Goal: Task Accomplishment & Management: Manage account settings

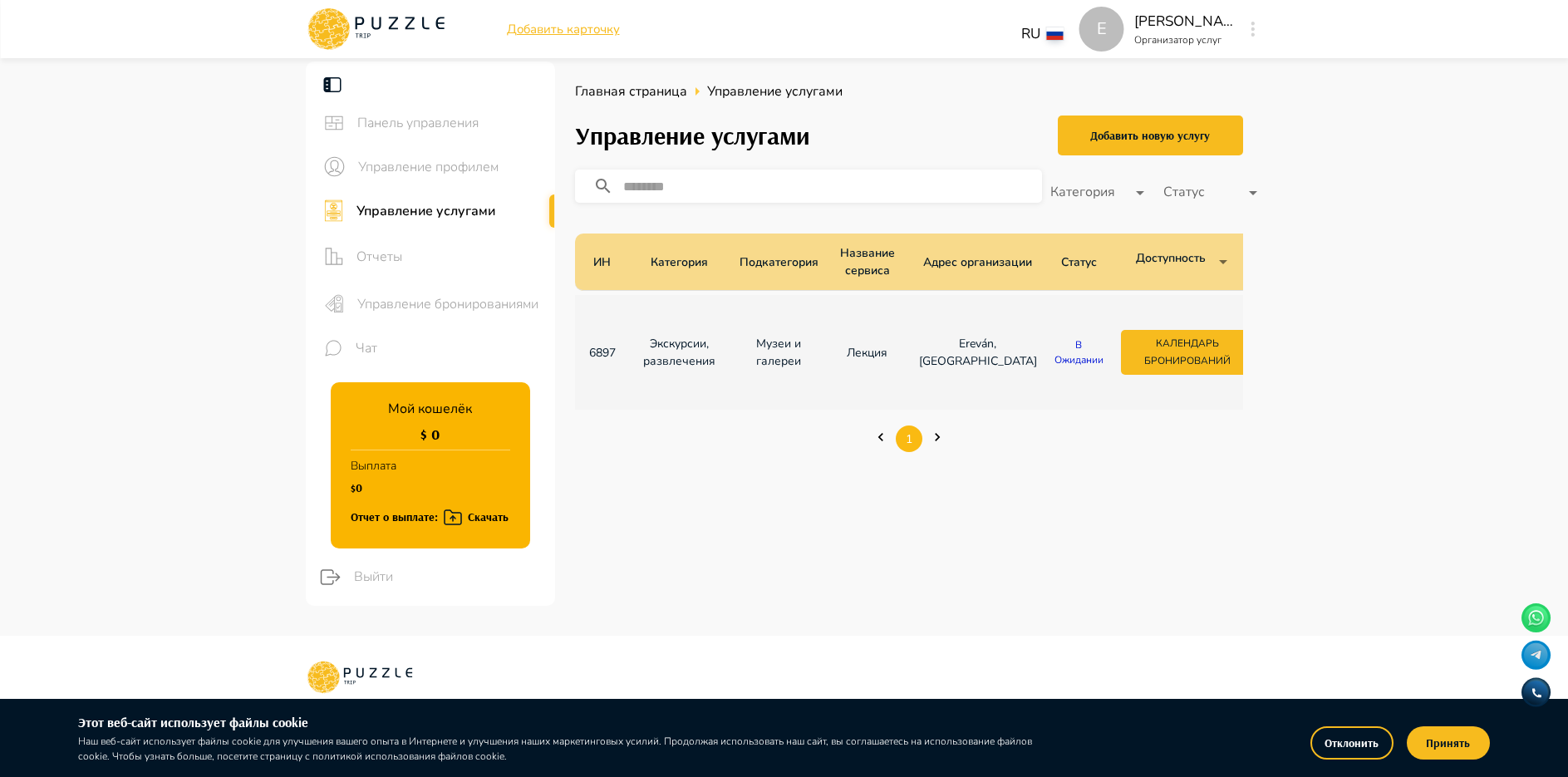
drag, startPoint x: 1356, startPoint y: 182, endPoint x: 1349, endPoint y: 186, distance: 8.1
click at [1349, 186] on main "Панель управления Управление профилем Управление услугами Отчеты Управление бро…" at bounding box center [784, 349] width 1568 height 574
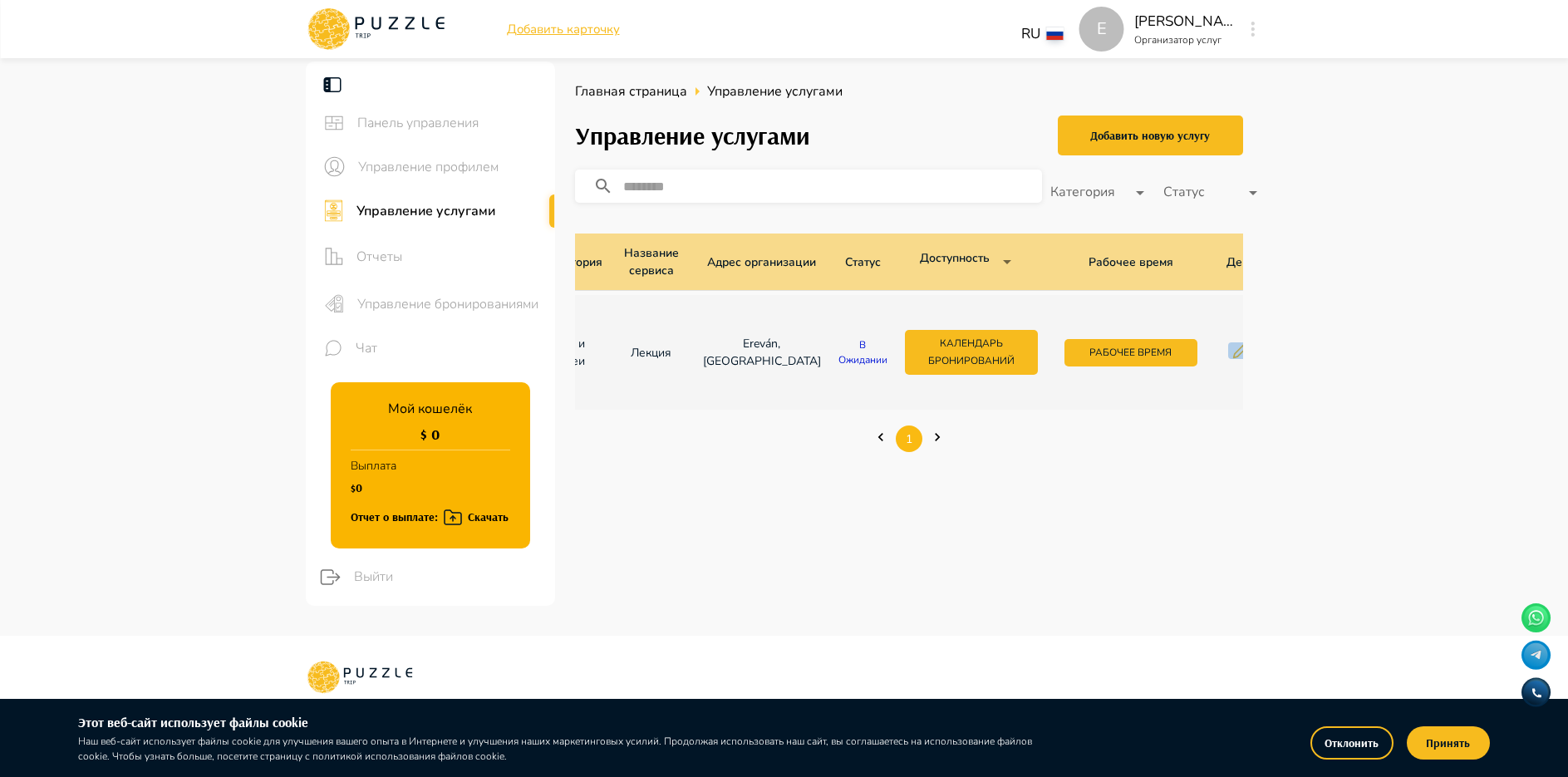
click at [1233, 350] on icon "button" at bounding box center [1240, 350] width 16 height 16
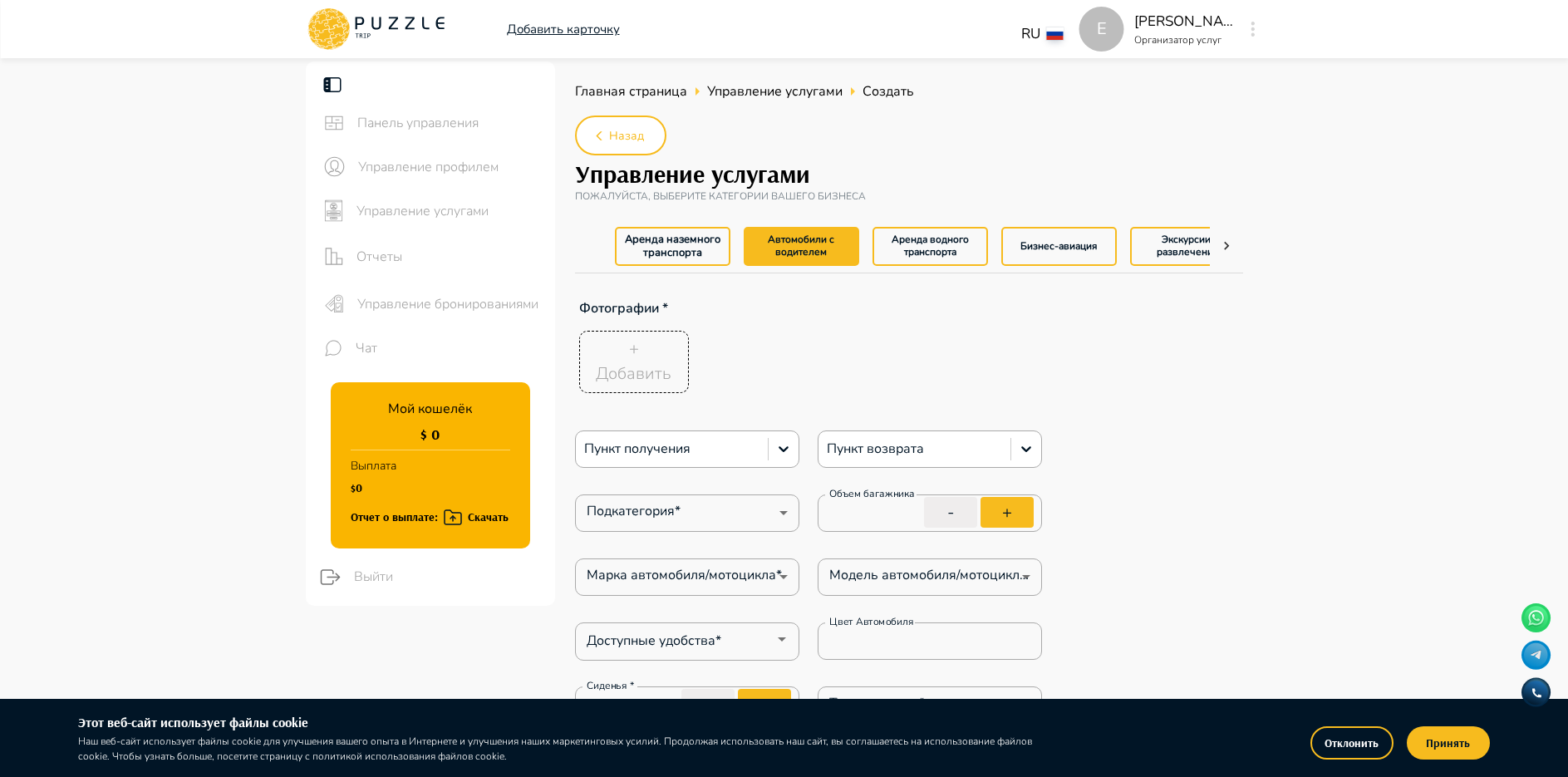
type textarea "*"
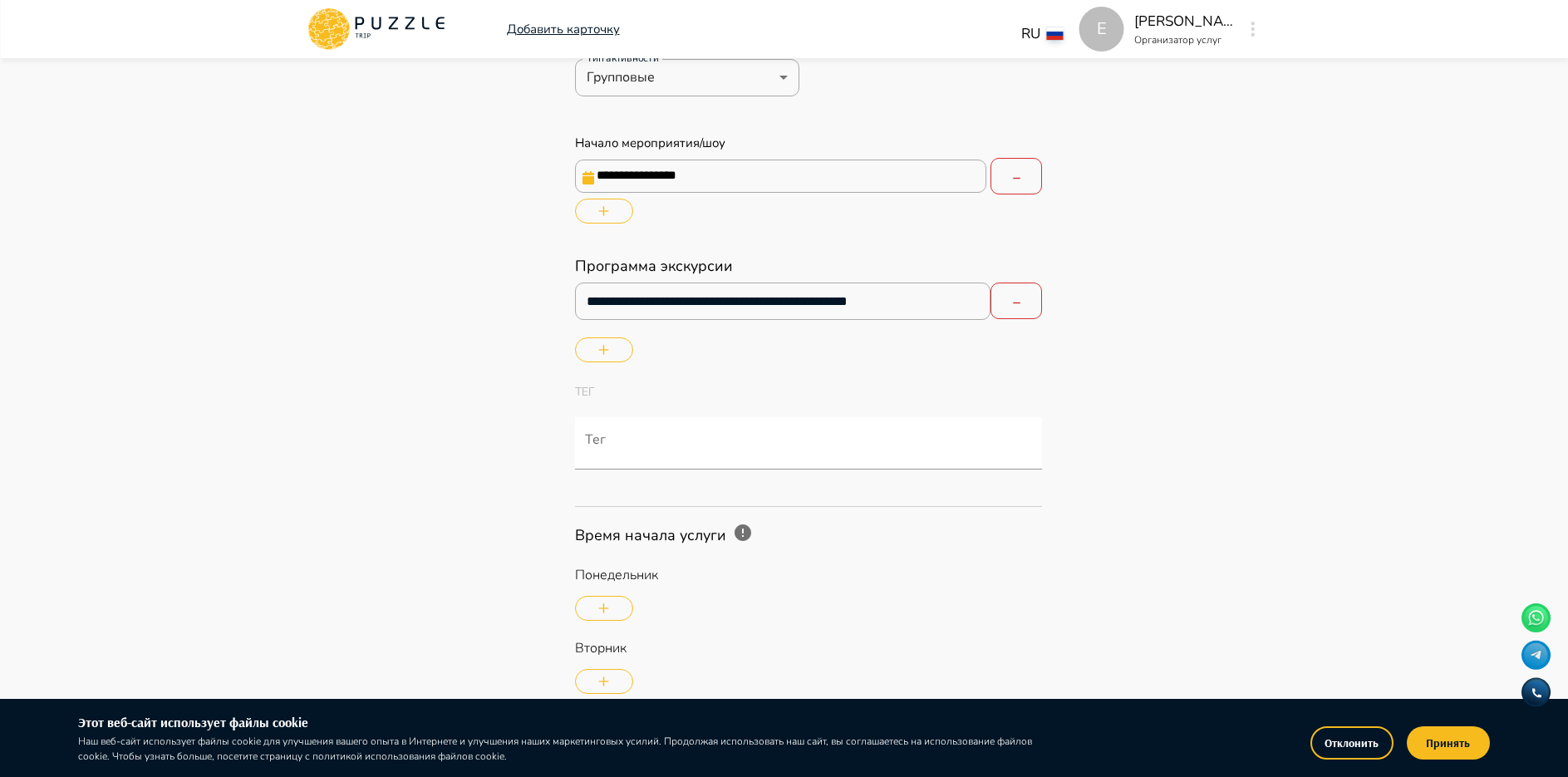
scroll to position [0, 36]
type textarea "*"
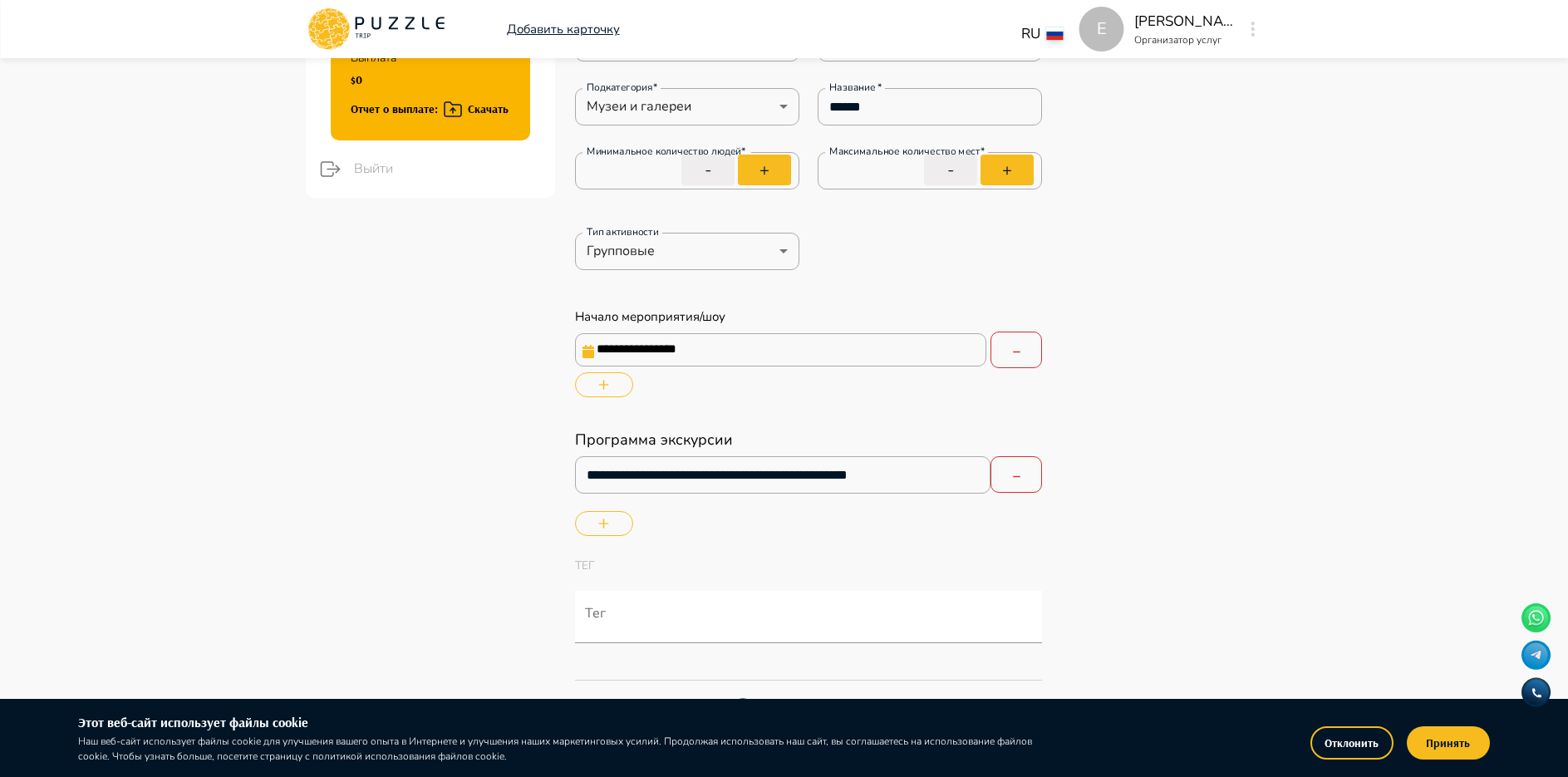
scroll to position [332, 0]
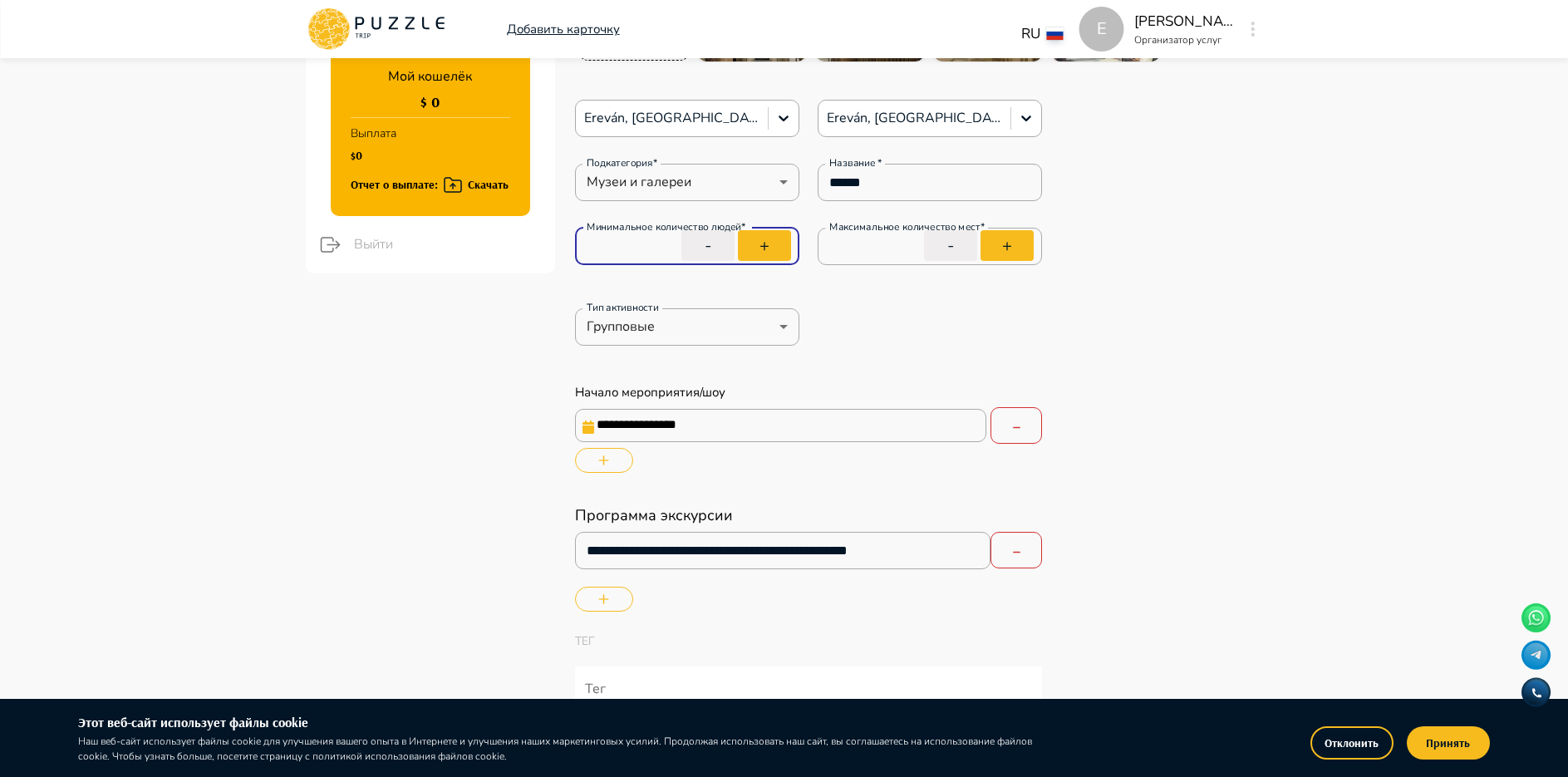
drag, startPoint x: 619, startPoint y: 251, endPoint x: 524, endPoint y: 266, distance: 96.2
type input "*"
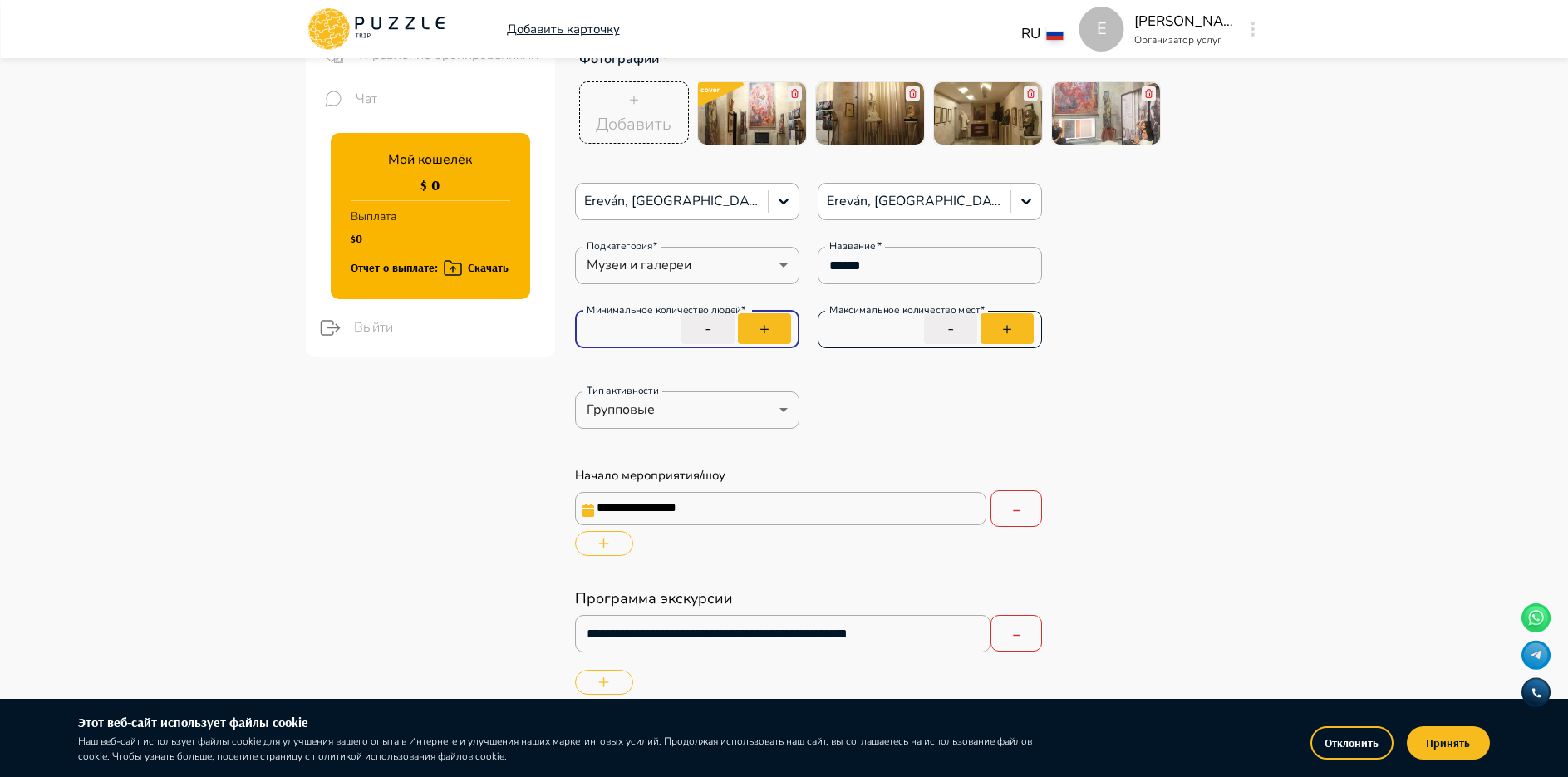
type textarea "*"
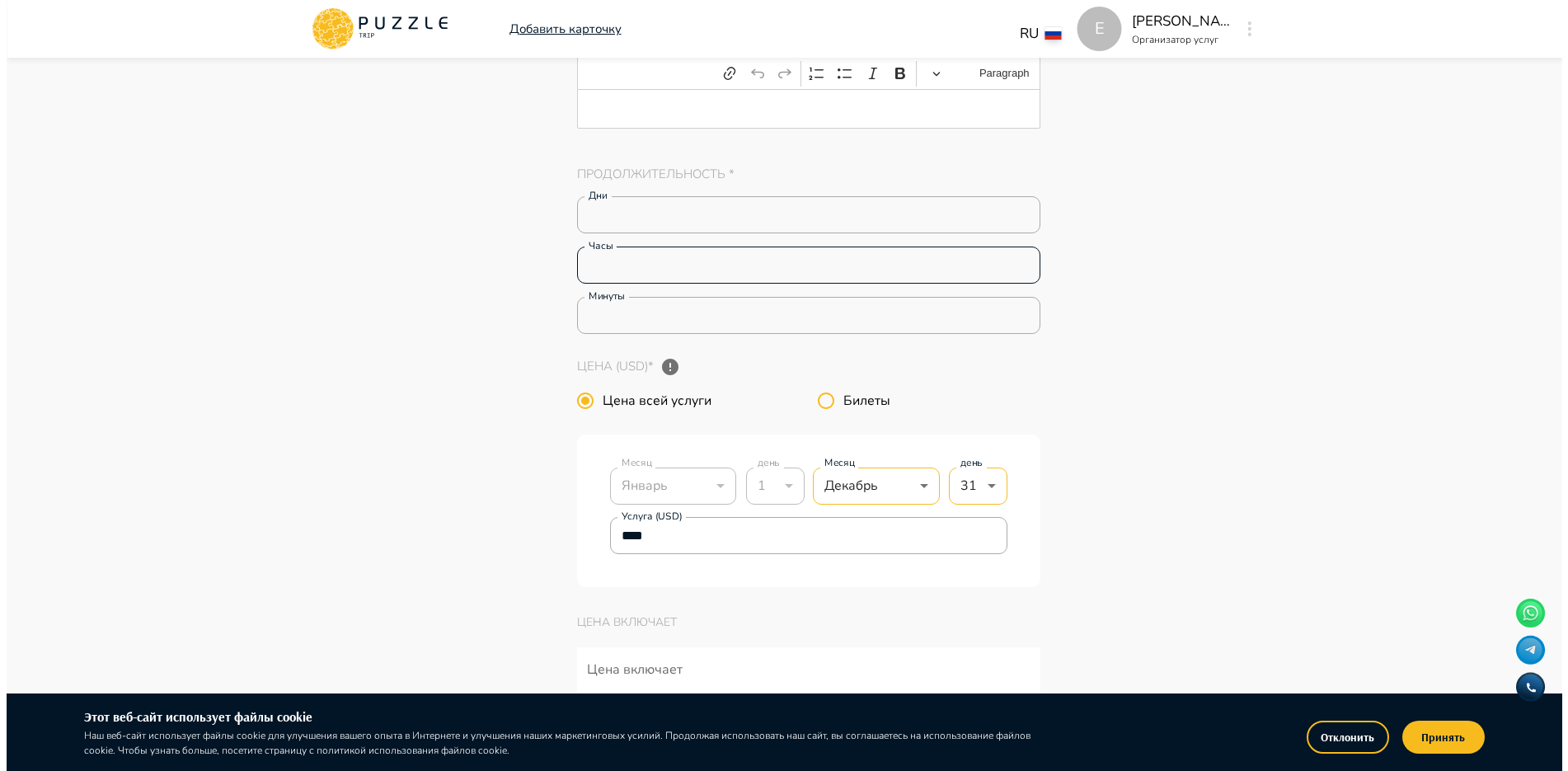
scroll to position [3464, 0]
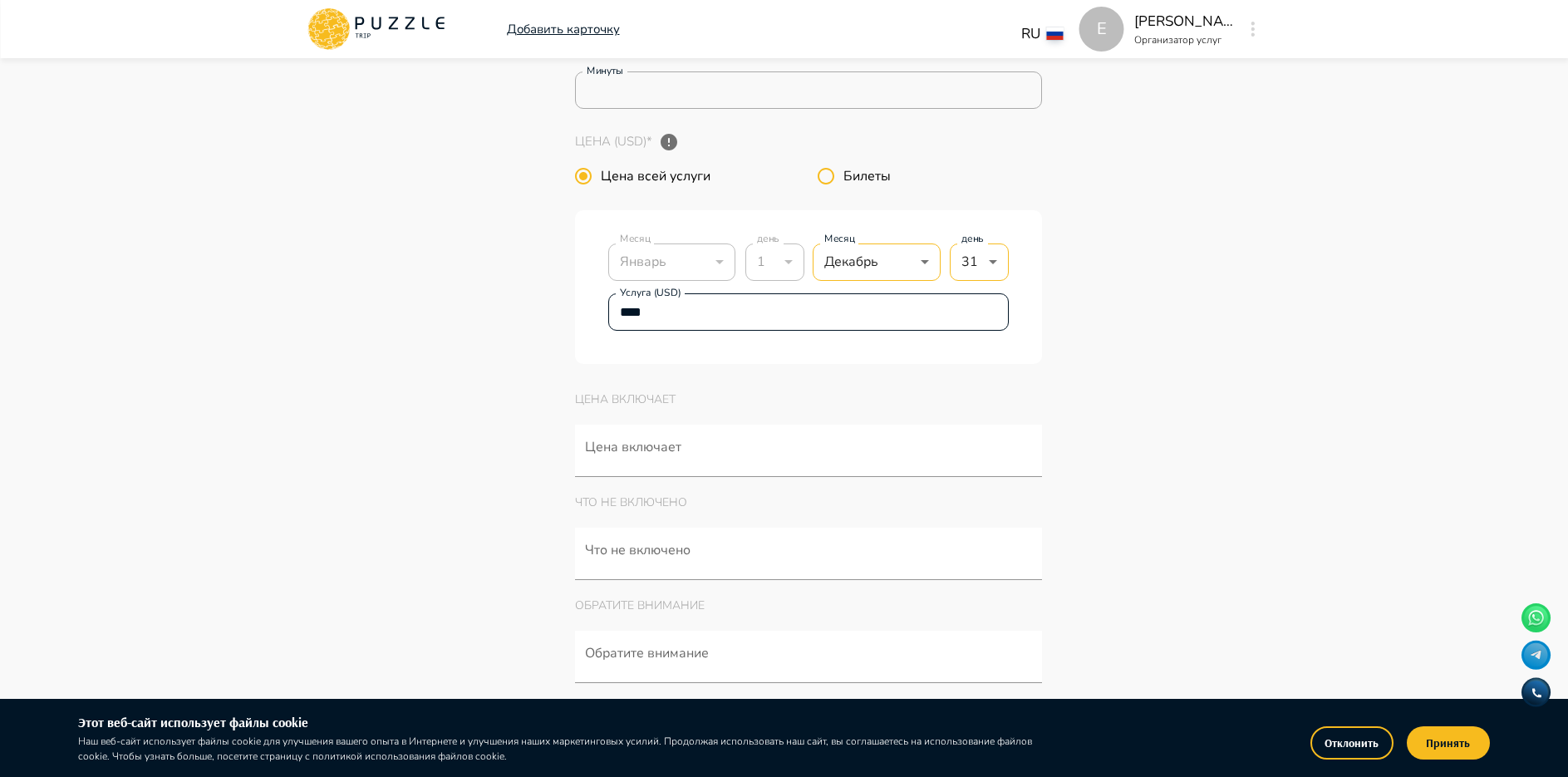
type input "*"
type textarea "*"
drag, startPoint x: 628, startPoint y: 312, endPoint x: 599, endPoint y: 317, distance: 29.4
click at [618, 311] on input "****" at bounding box center [809, 311] width 401 height 33
type input "****"
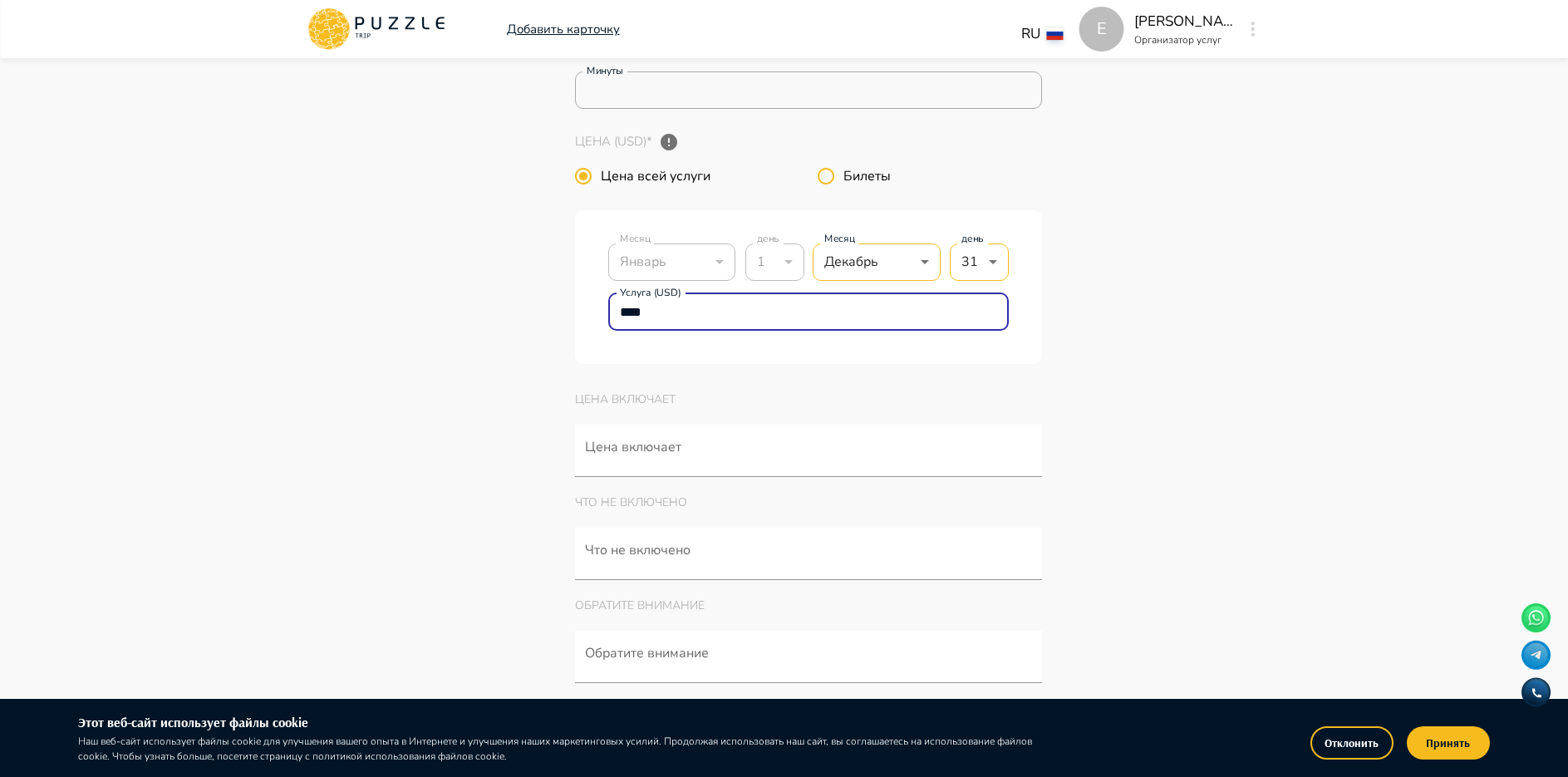
type textarea "*"
type input "****"
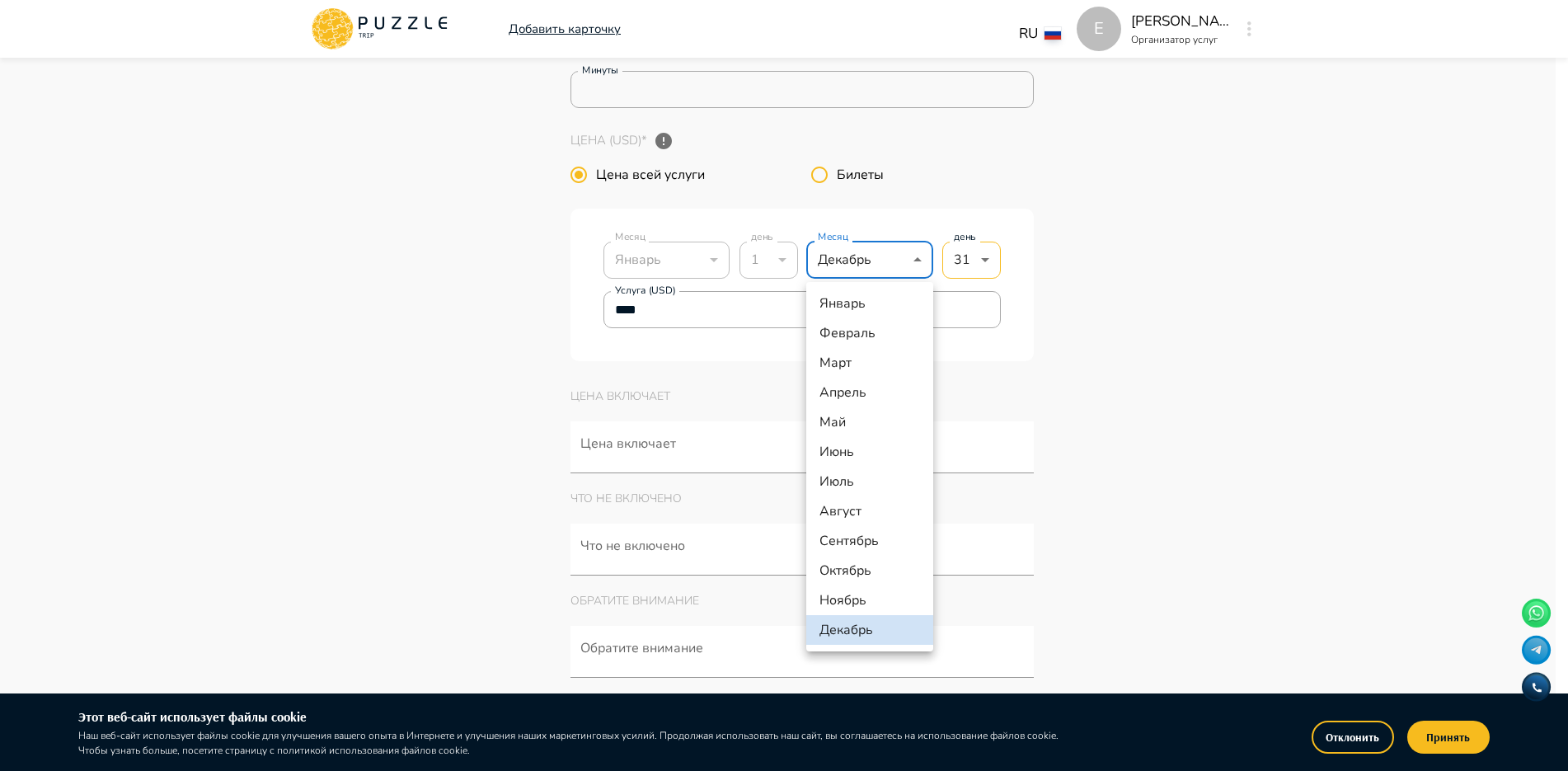
type textarea "*"
click at [875, 536] on li "Сентябрь" at bounding box center [870, 541] width 127 height 30
type input "*"
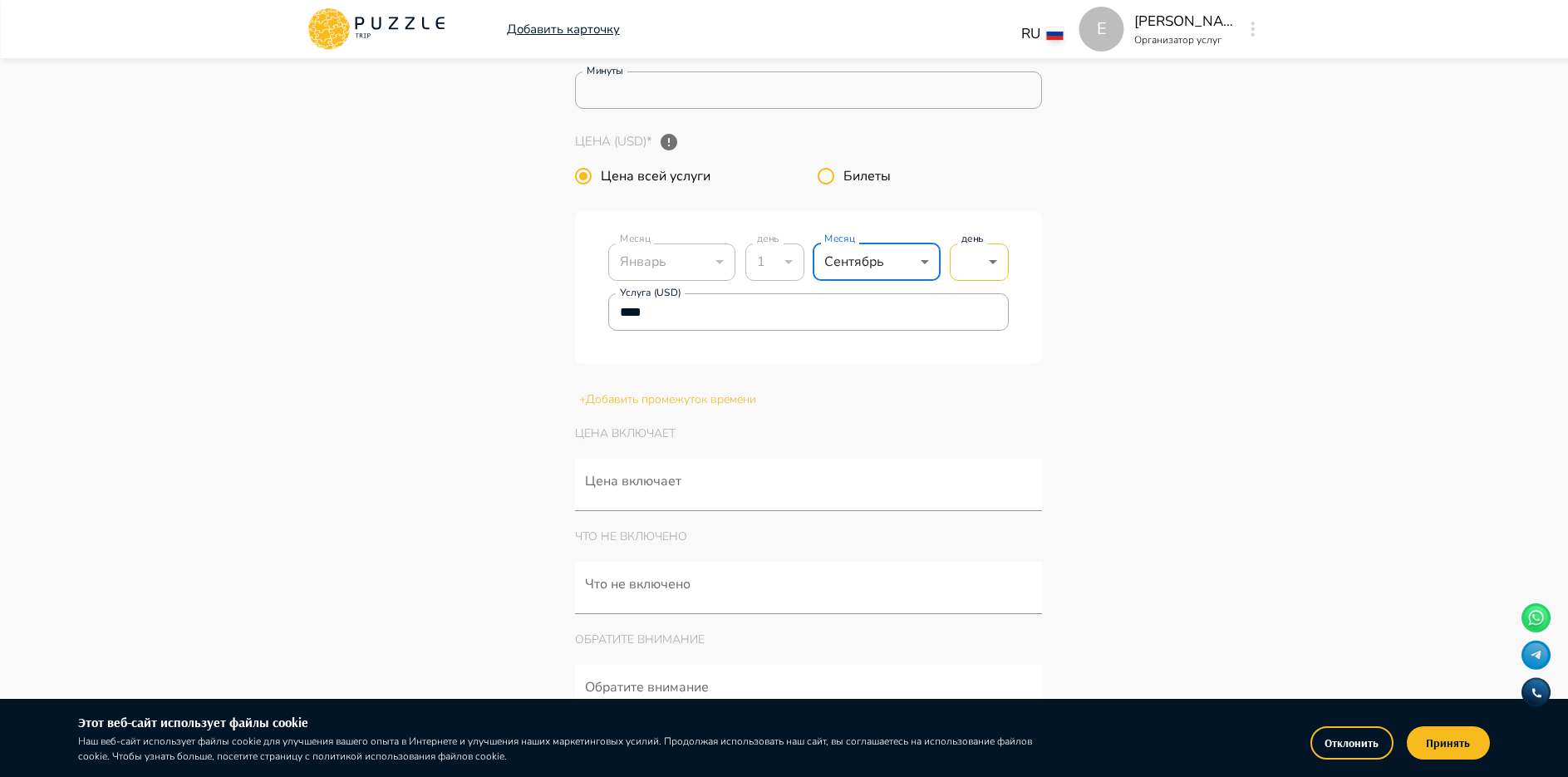
type textarea "*"
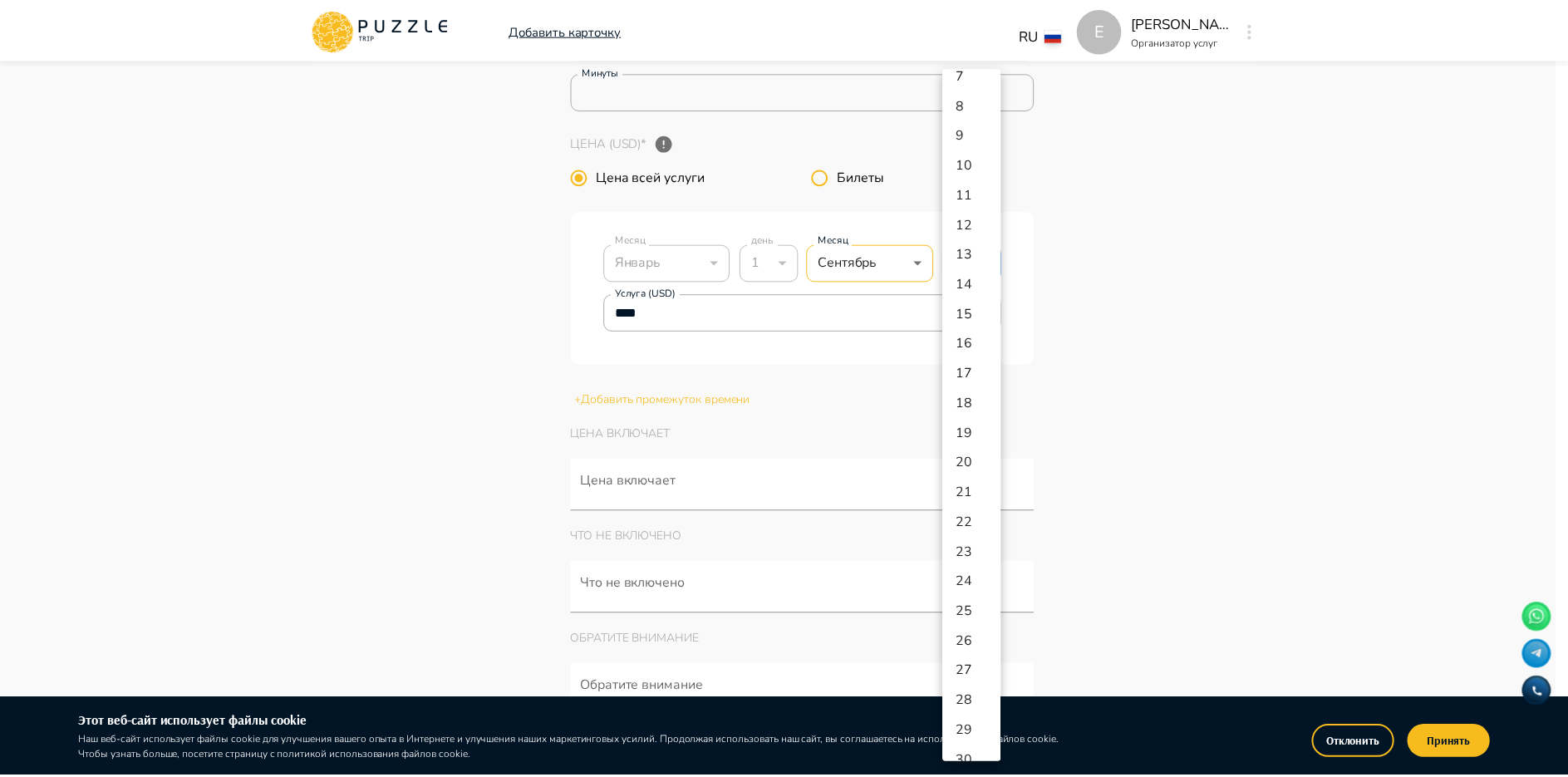
scroll to position [213, 0]
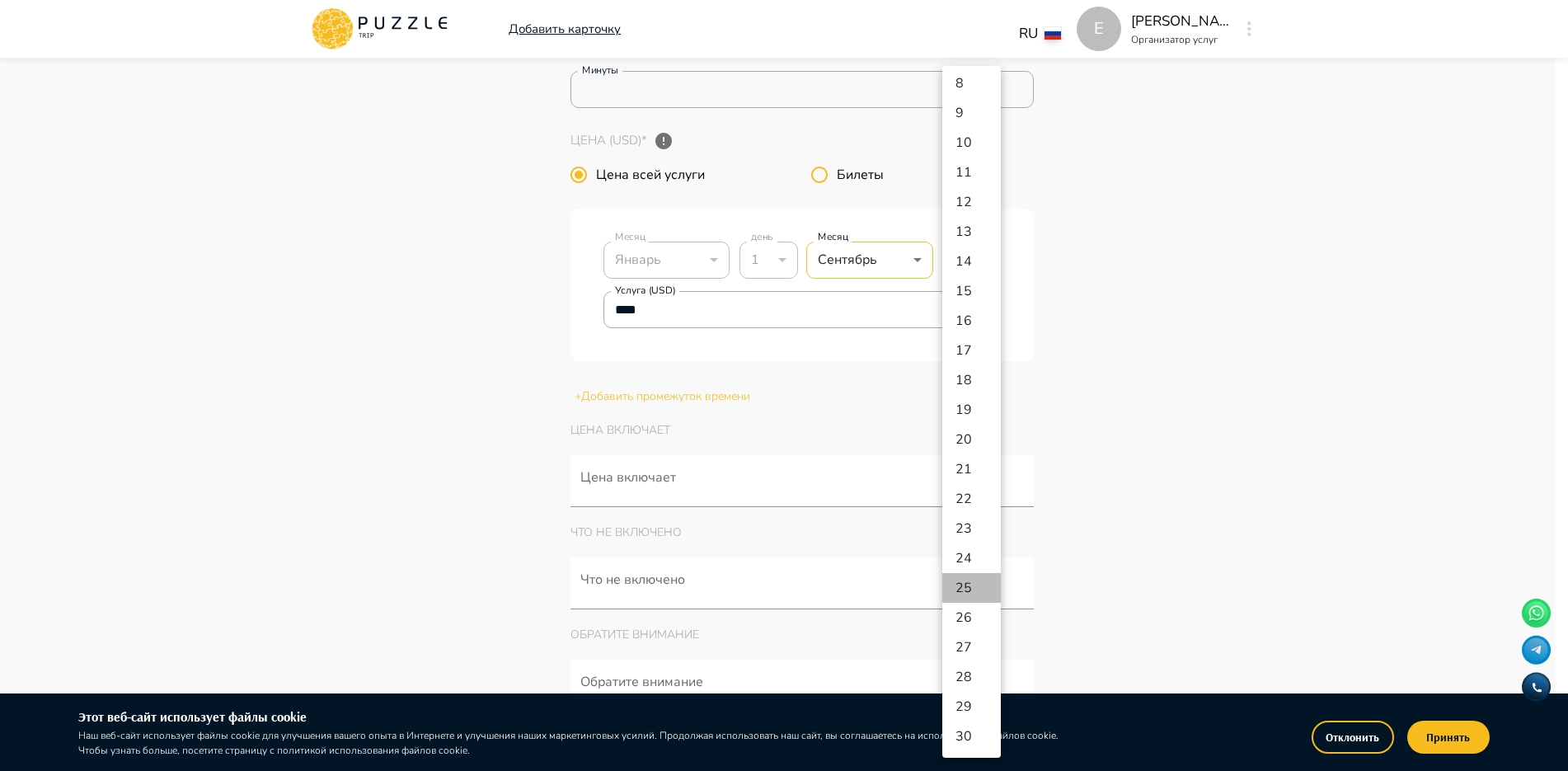
click at [976, 592] on li "25" at bounding box center [972, 588] width 58 height 30
type input "**"
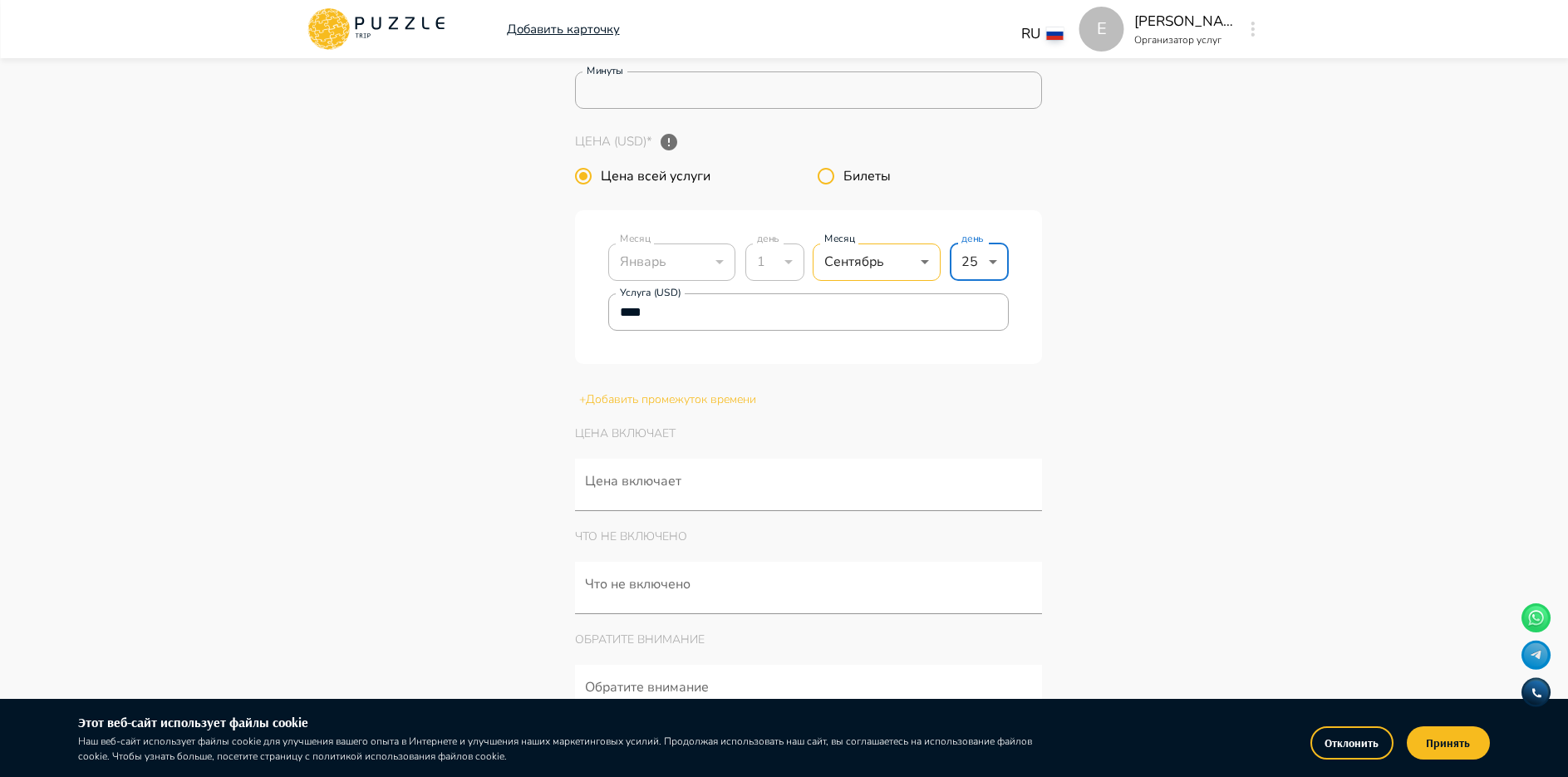
type textarea "*"
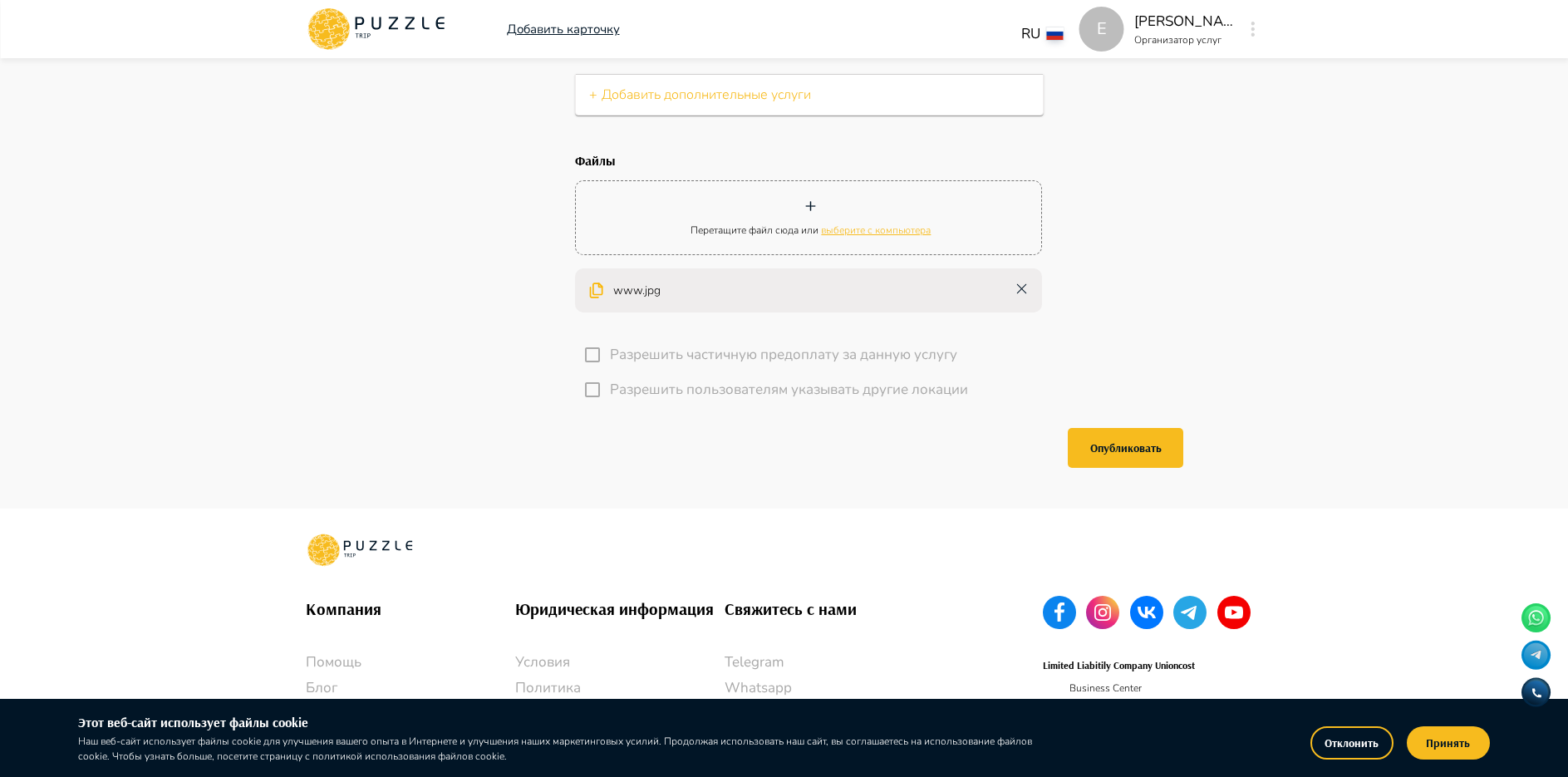
scroll to position [4240, 0]
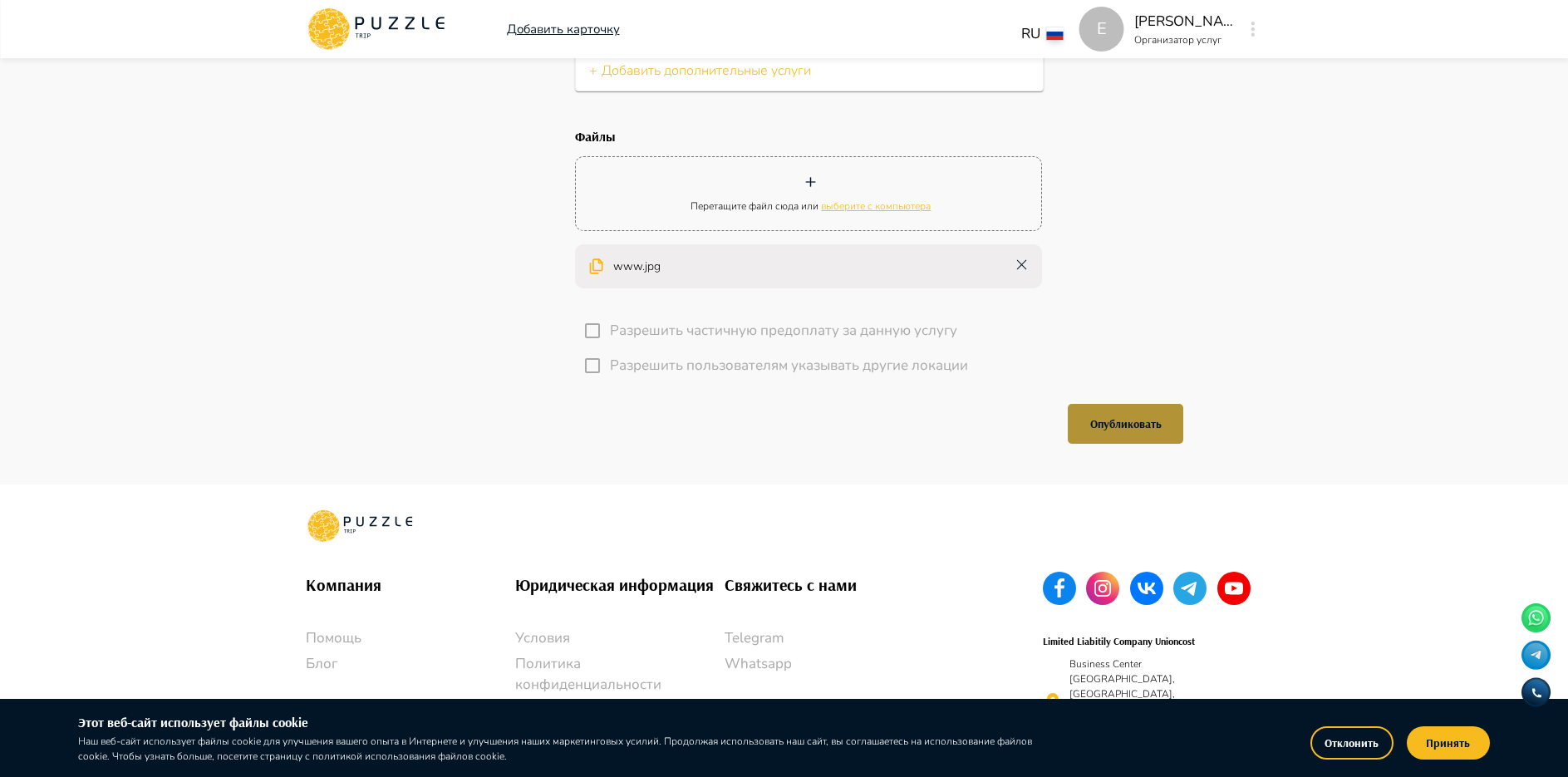
click at [1147, 423] on button "Опубликовать" at bounding box center [1125, 424] width 115 height 40
type input "*"
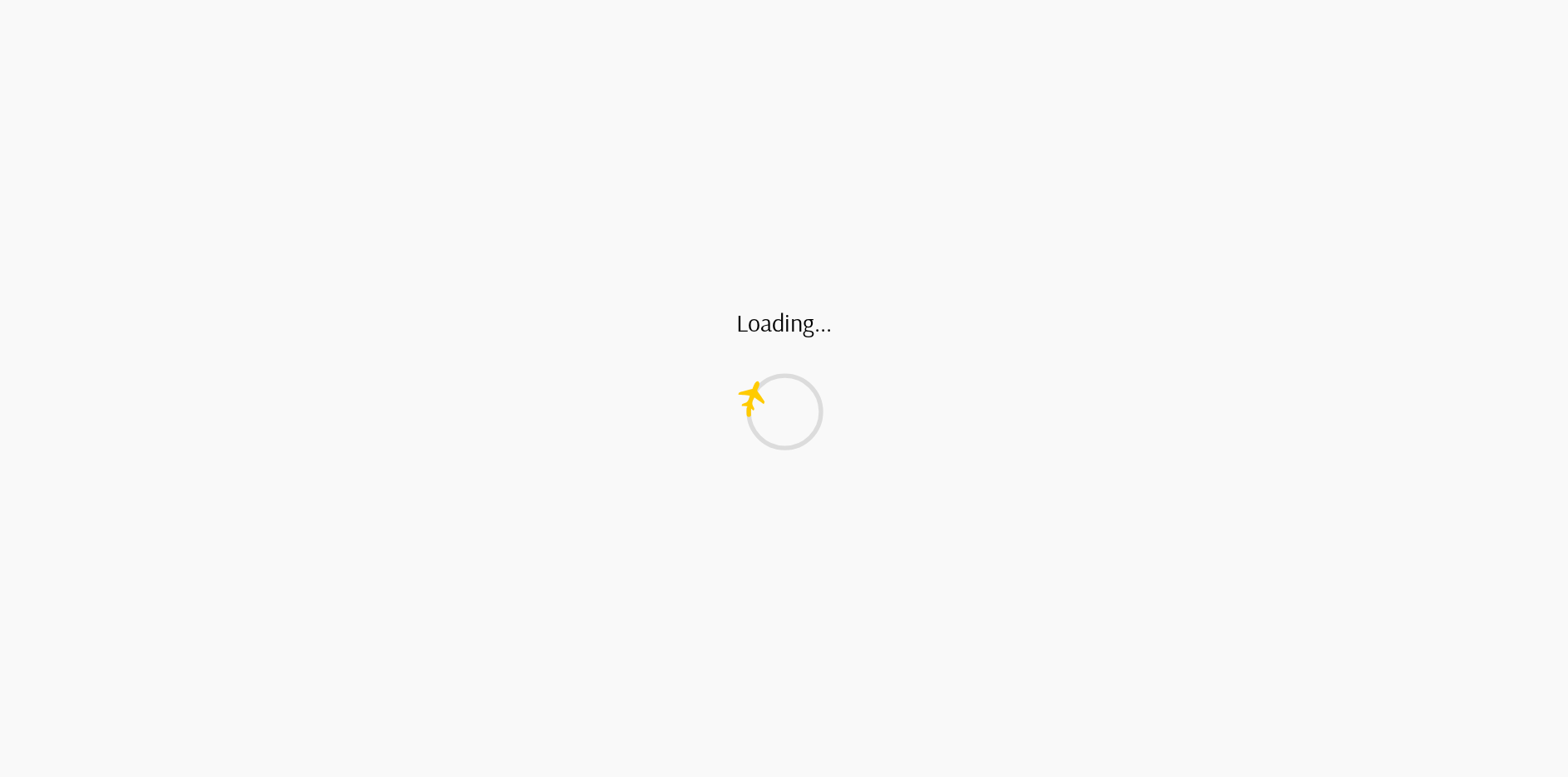
type textarea "*"
type input "*"
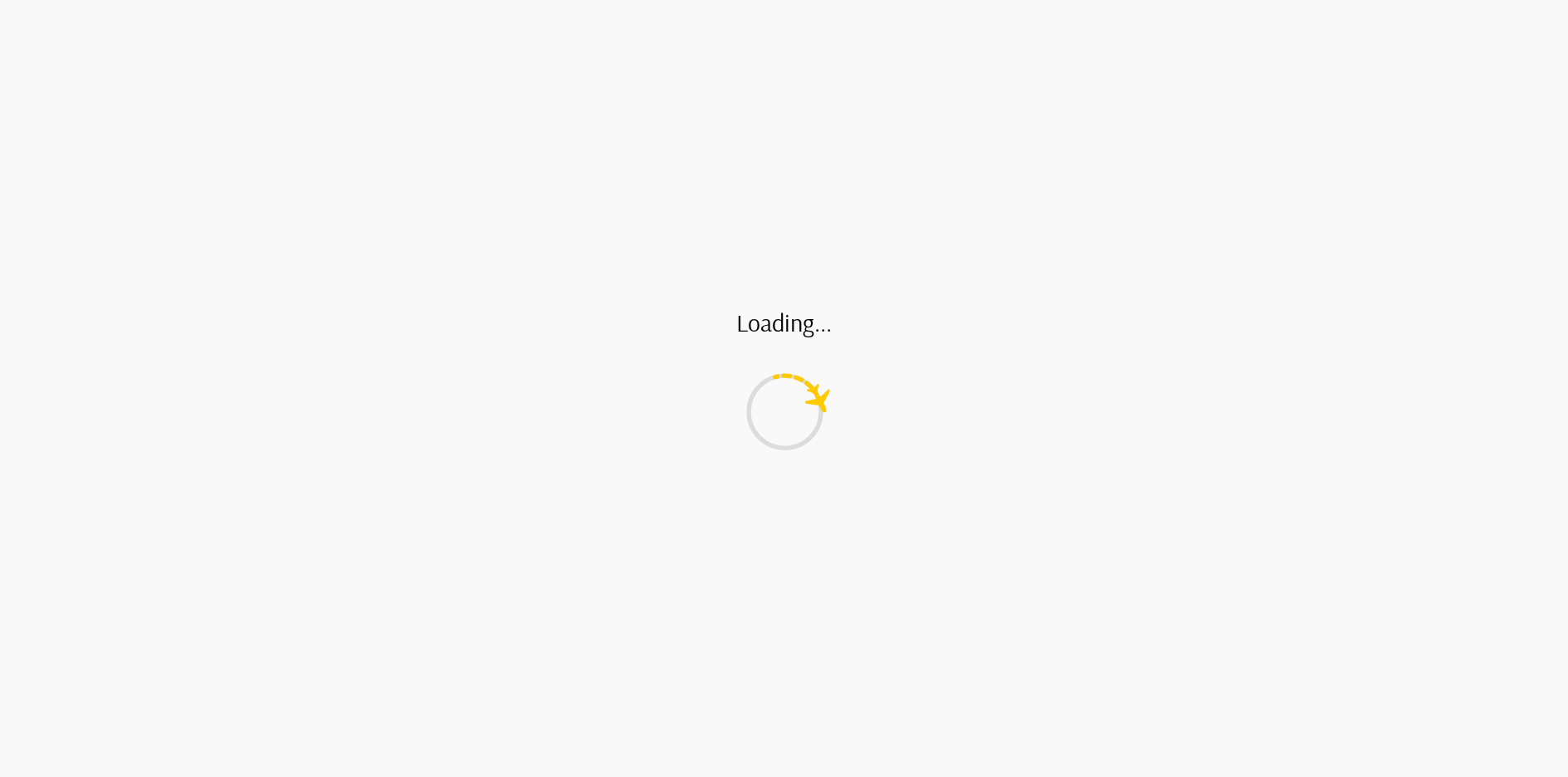
type input "*"
type textarea "*"
type input "*"
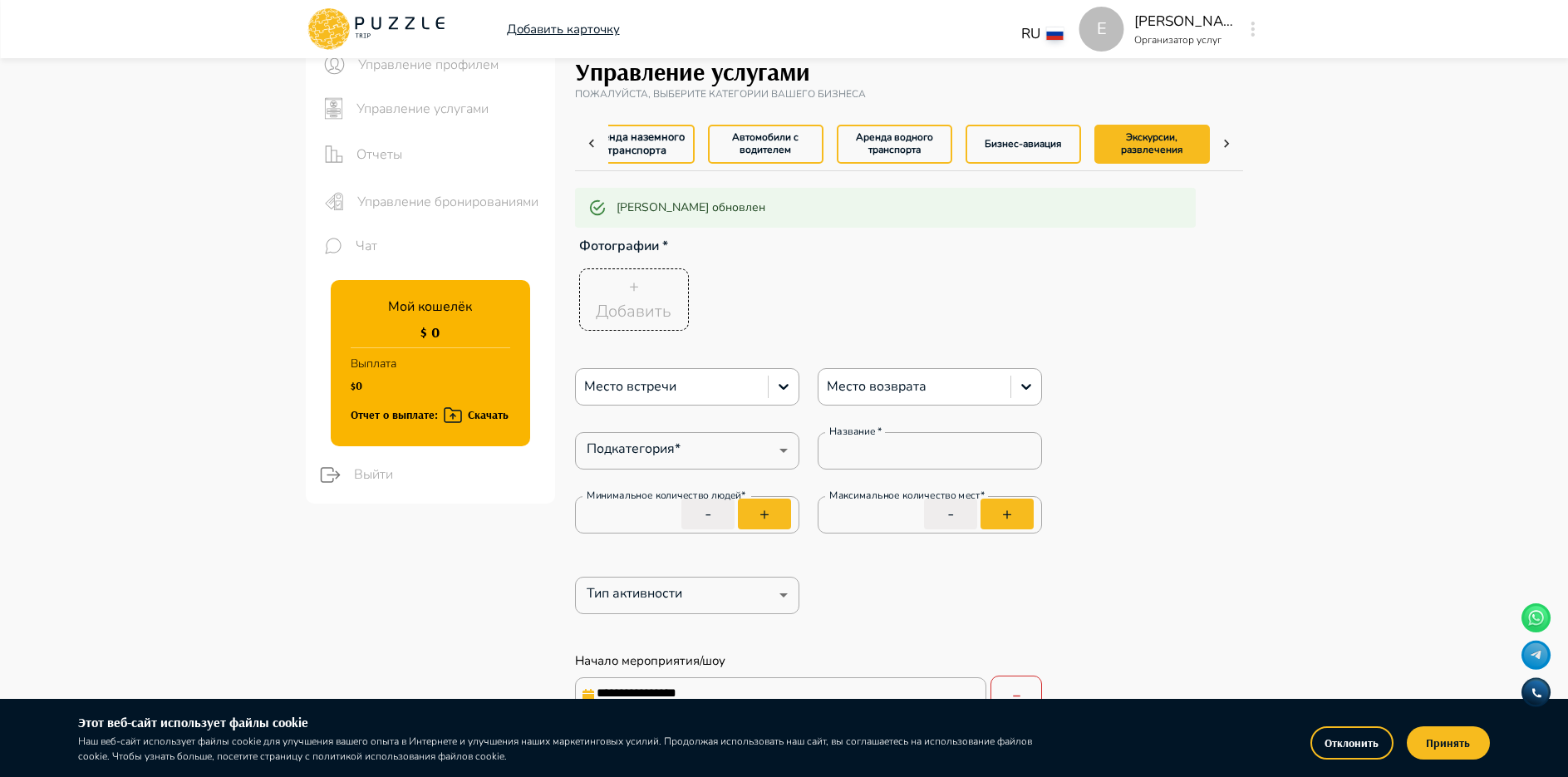
scroll to position [0, 0]
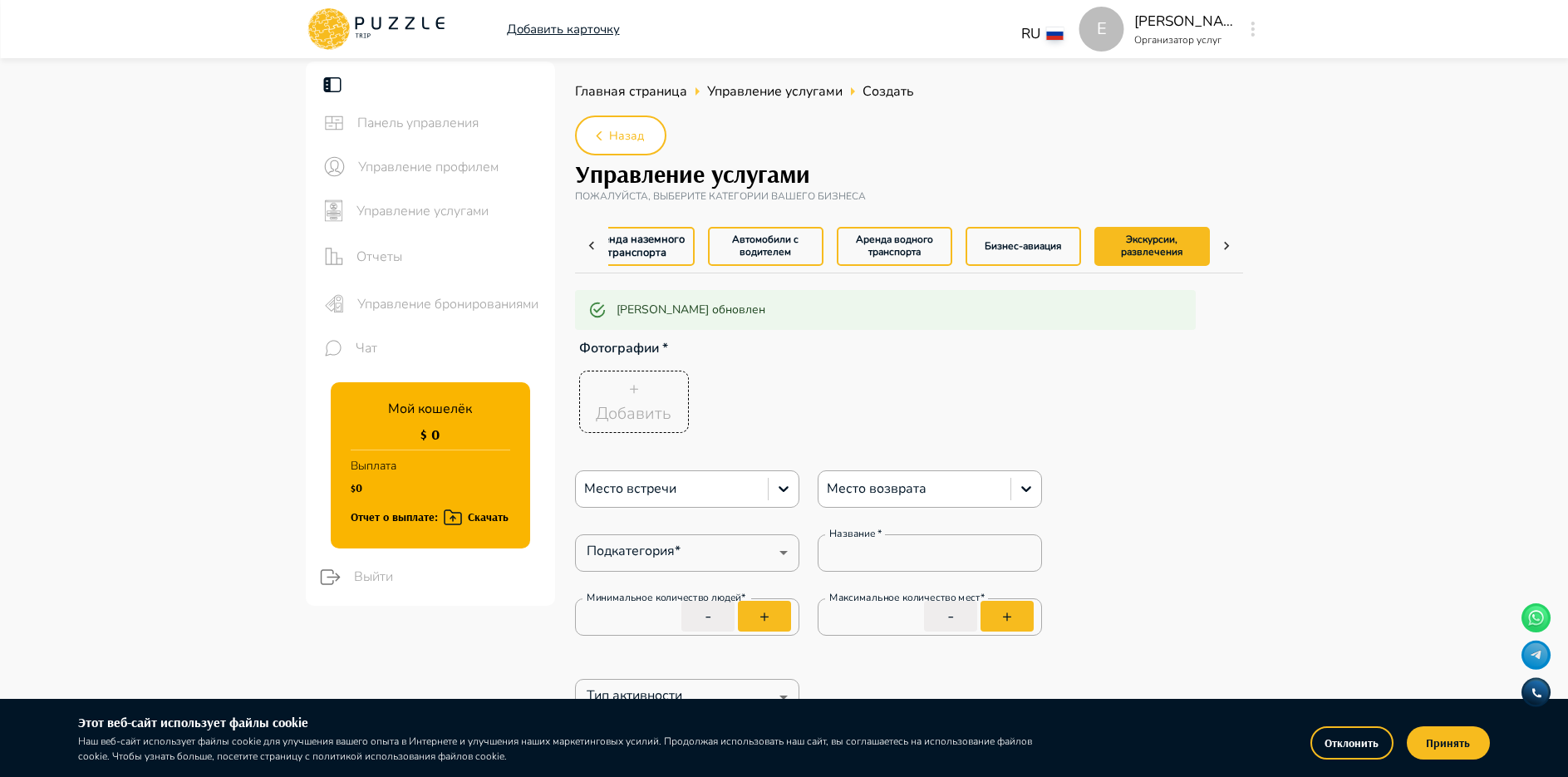
type textarea "*"
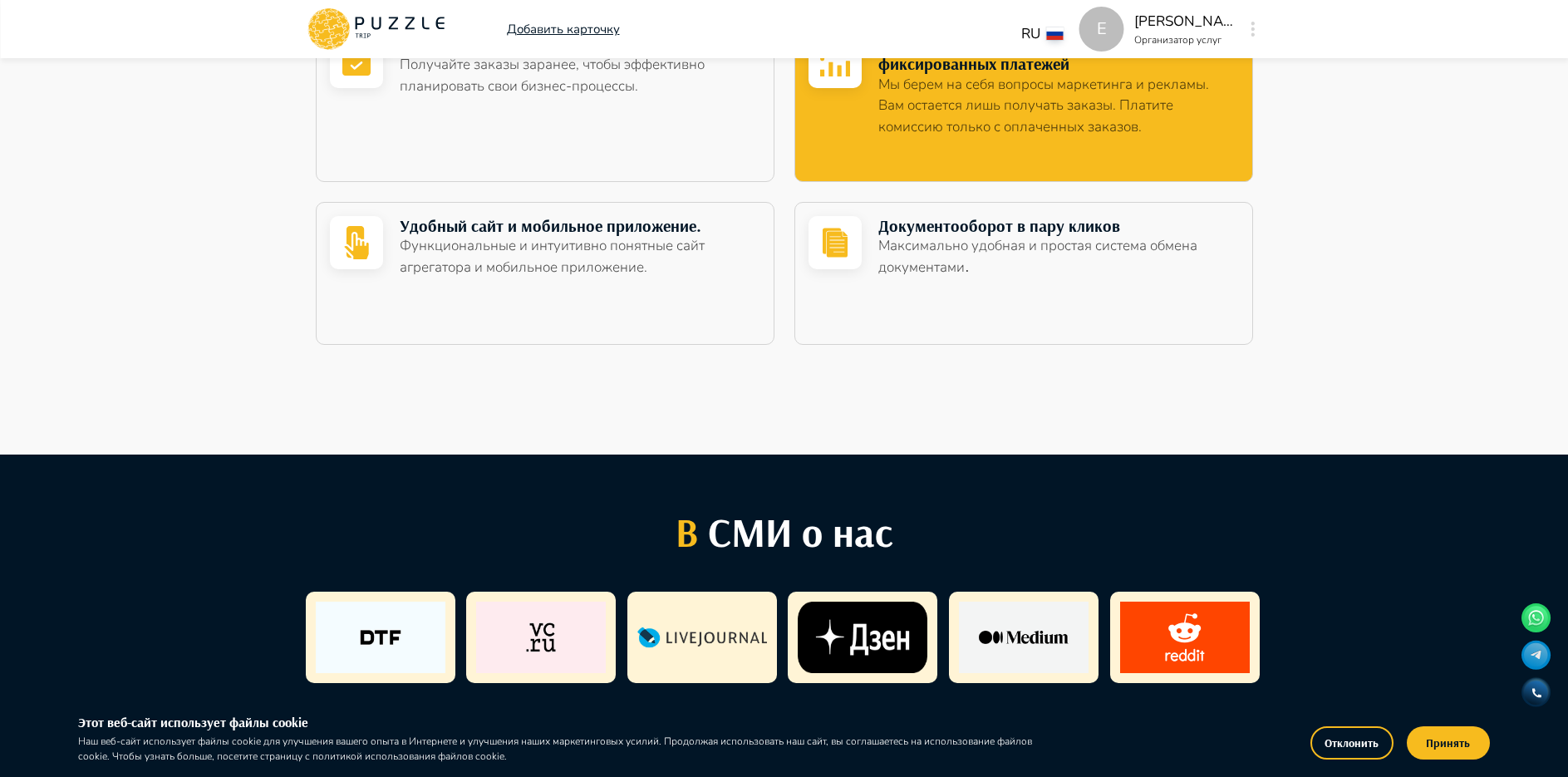
scroll to position [1081, 0]
